Goal: Task Accomplishment & Management: Use online tool/utility

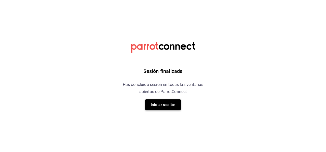
click at [159, 102] on button "Iniciar sesión" at bounding box center [163, 105] width 36 height 11
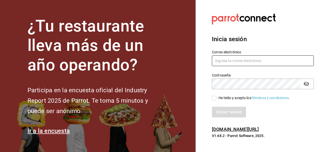
click at [233, 63] on input "text" at bounding box center [263, 61] width 102 height 11
type input "M"
type input "manuel.mendoza@grupocosteno.com"
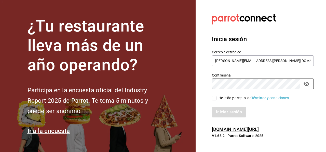
drag, startPoint x: 299, startPoint y: 109, endPoint x: 299, endPoint y: 120, distance: 10.7
click at [299, 109] on div "Iniciar sesión" at bounding box center [263, 112] width 102 height 11
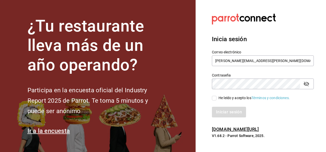
click at [298, 121] on div "Inicia sesión Correo electrónico manuel.mendoza@grupocosteno.com Contraseña Con…" at bounding box center [263, 77] width 102 height 96
click at [217, 100] on span "He leído y acepto los Términos y condiciones." at bounding box center [253, 98] width 73 height 5
click at [217, 100] on input "He leído y acepto los Términos y condiciones." at bounding box center [214, 98] width 5 height 5
checkbox input "true"
click at [221, 113] on button "Iniciar sesión" at bounding box center [229, 112] width 35 height 11
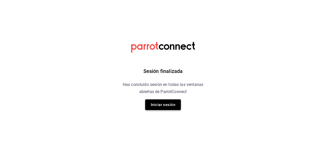
click at [169, 108] on button "Iniciar sesión" at bounding box center [163, 105] width 36 height 11
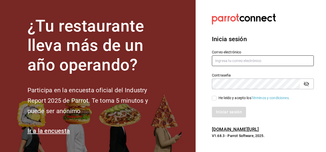
click at [229, 65] on input "text" at bounding box center [263, 61] width 102 height 11
type input "[PERSON_NAME][EMAIL_ADDRESS][PERSON_NAME][DOMAIN_NAME]"
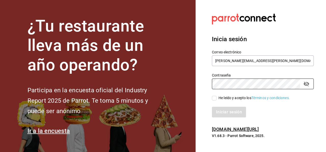
click at [297, 130] on h6 "[DOMAIN_NAME][URL]" at bounding box center [263, 129] width 102 height 7
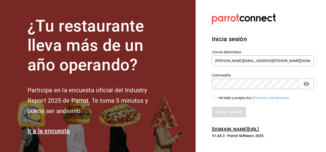
click at [216, 98] on input "He leído y acepto los Términos y condiciones." at bounding box center [214, 98] width 5 height 5
checkbox input "true"
click at [223, 117] on button "Iniciar sesión" at bounding box center [229, 112] width 35 height 11
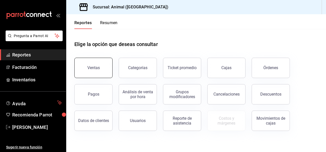
click at [95, 75] on button "Ventas" at bounding box center [93, 68] width 38 height 20
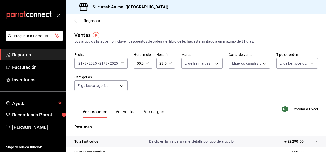
click at [124, 64] on div "[DATE] [DATE] - [DATE] [DATE]" at bounding box center [100, 63] width 53 height 11
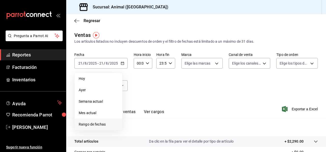
click at [89, 125] on span "Rango de fechas" at bounding box center [98, 124] width 39 height 5
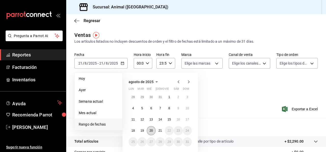
click at [150, 131] on abbr "20" at bounding box center [151, 131] width 3 height 4
click at [162, 132] on abbr "21" at bounding box center [159, 131] width 3 height 4
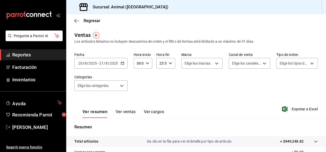
drag, startPoint x: 179, startPoint y: 127, endPoint x: 273, endPoint y: 130, distance: 93.8
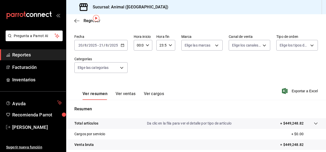
scroll to position [18, 0]
click at [305, 91] on span "Exportar a Excel" at bounding box center [300, 91] width 35 height 6
